Goal: Find specific page/section: Find specific page/section

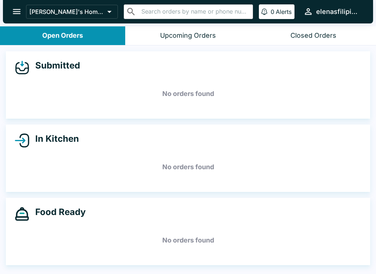
click at [14, 8] on icon "open drawer" at bounding box center [17, 12] width 10 height 10
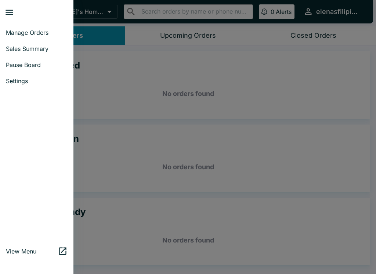
click at [28, 32] on span "Manage Orders" at bounding box center [37, 32] width 62 height 7
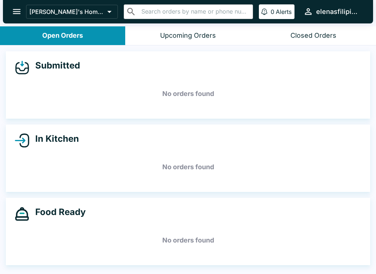
click at [19, 8] on icon "open drawer" at bounding box center [17, 12] width 10 height 10
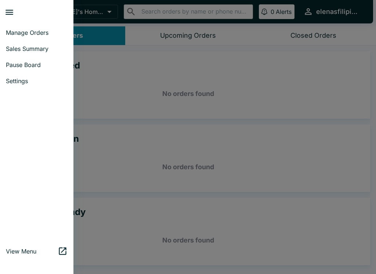
click at [31, 45] on span "Sales Summary" at bounding box center [37, 48] width 62 height 7
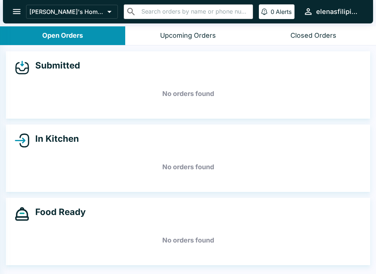
select select "03:00"
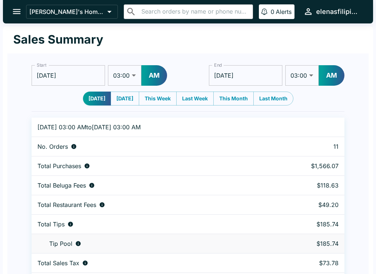
click at [15, 3] on button "open drawer" at bounding box center [16, 11] width 19 height 19
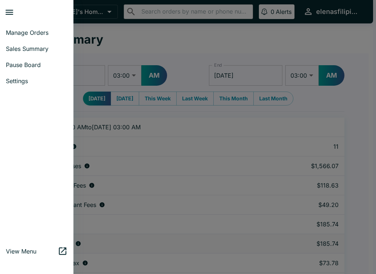
click at [15, 18] on button "close drawer" at bounding box center [9, 12] width 19 height 19
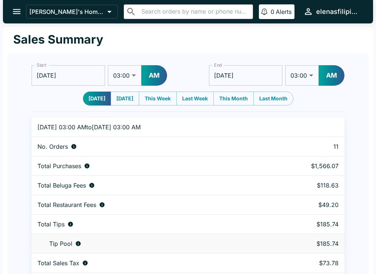
click at [19, 3] on button "open drawer" at bounding box center [16, 11] width 19 height 19
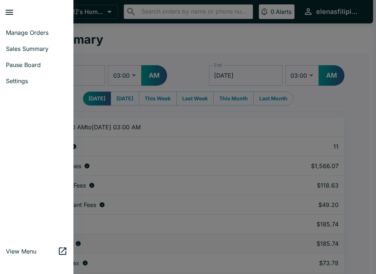
click at [23, 34] on span "Manage Orders" at bounding box center [37, 32] width 62 height 7
